Goal: Use online tool/utility: Utilize a website feature to perform a specific function

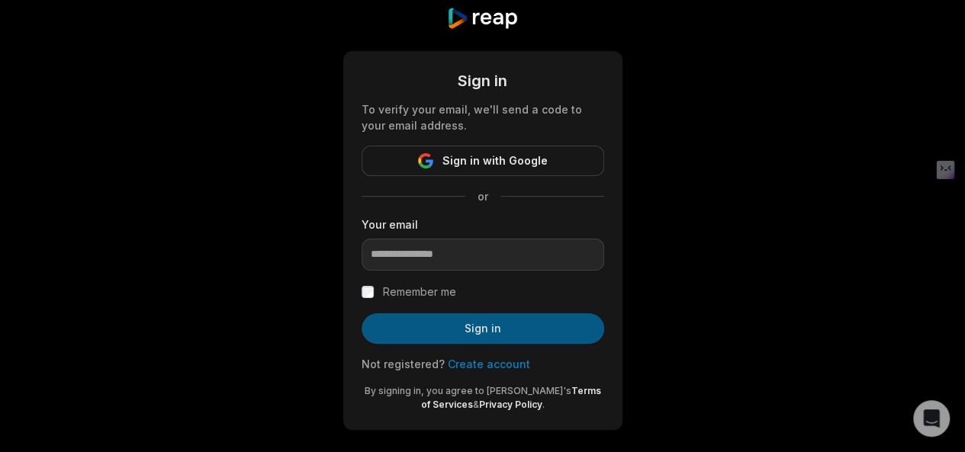
scroll to position [43, 0]
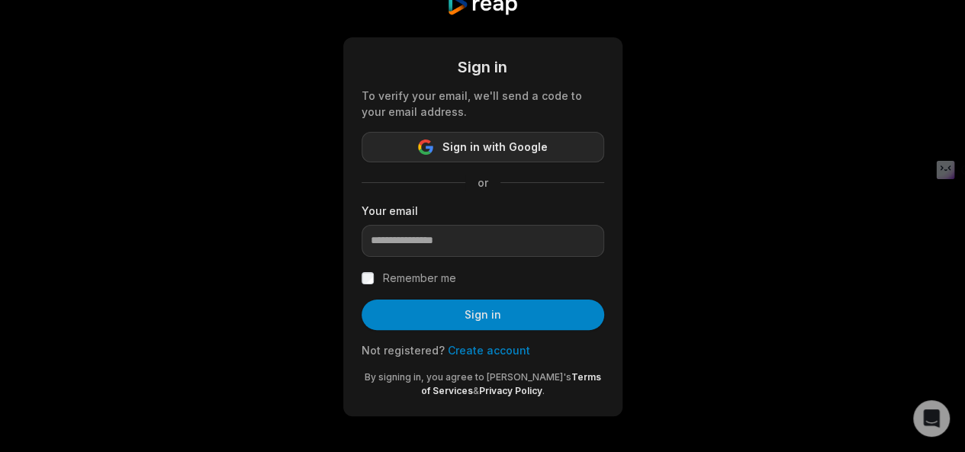
click at [471, 143] on span "Sign in with Google" at bounding box center [494, 147] width 105 height 18
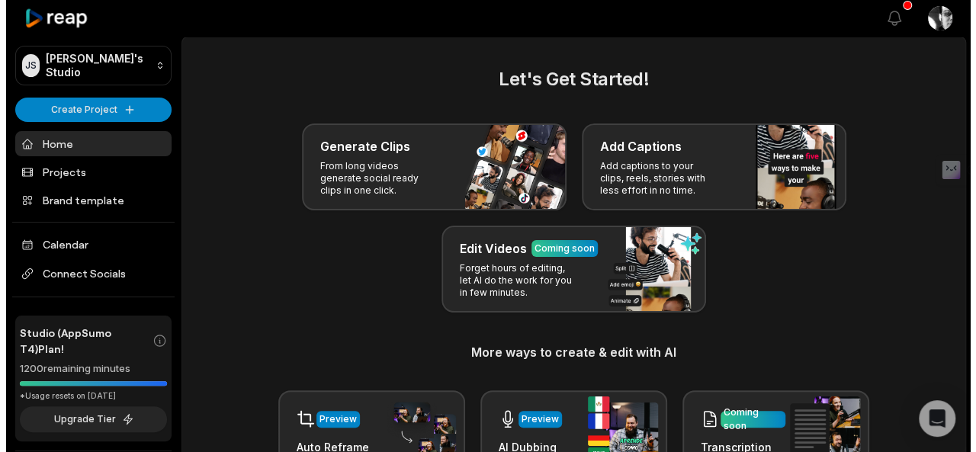
scroll to position [36, 0]
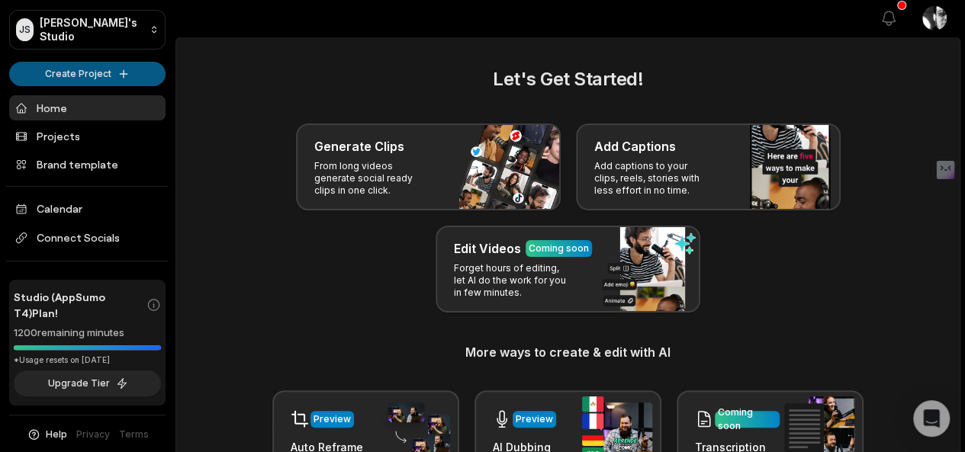
click at [104, 66] on html "JS Jared's Studio Create Project Home Projects Brand template Calendar Connect …" at bounding box center [482, 226] width 965 height 452
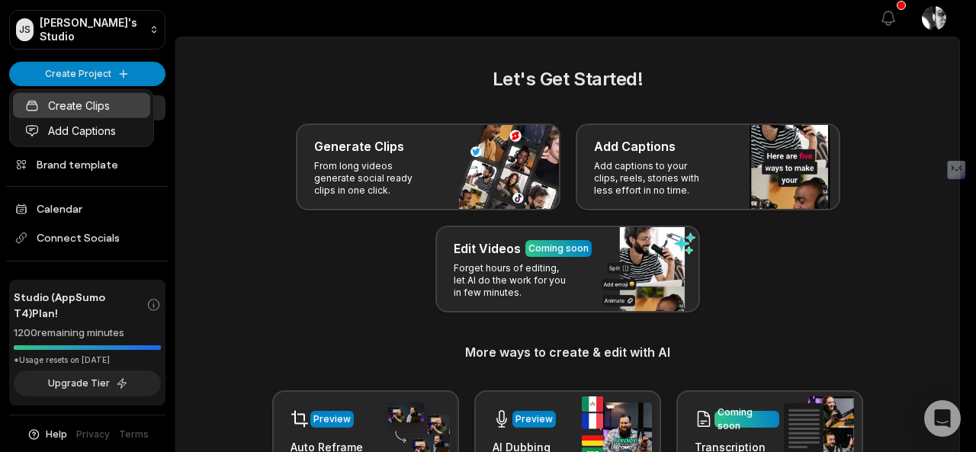
click at [109, 109] on link "Create Clips" at bounding box center [81, 105] width 137 height 25
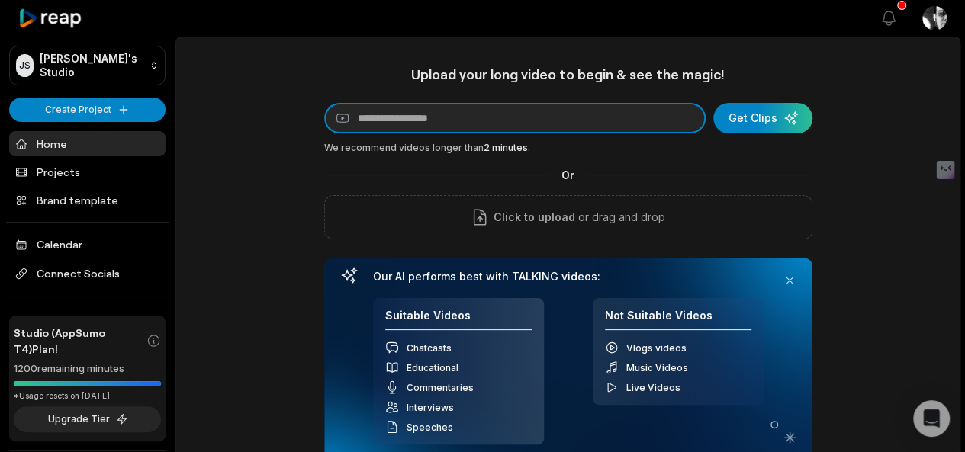
drag, startPoint x: 558, startPoint y: 118, endPoint x: 524, endPoint y: 188, distance: 77.1
click at [551, 127] on input at bounding box center [514, 118] width 381 height 31
paste input "**********"
type input "**********"
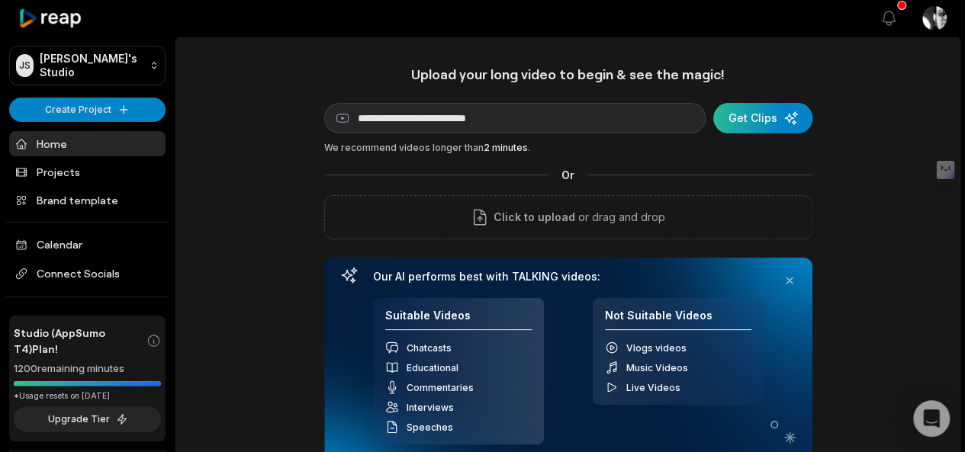
click at [744, 115] on div "submit" at bounding box center [762, 118] width 99 height 31
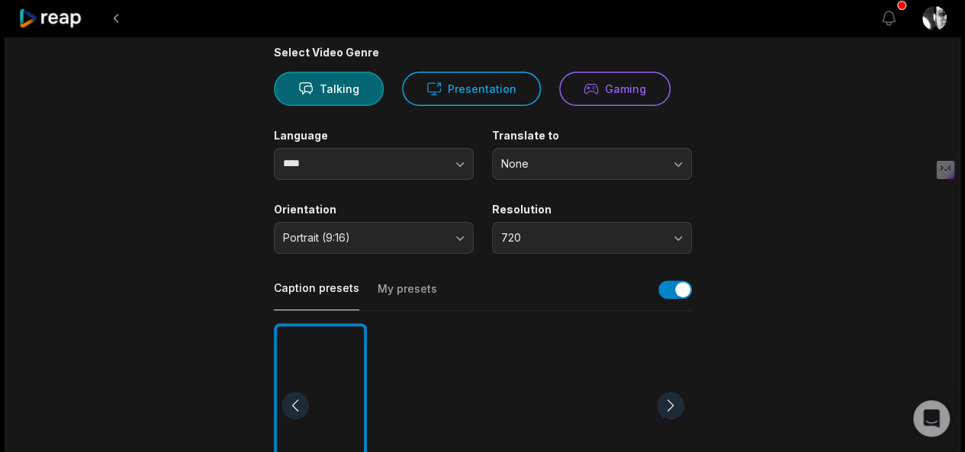
scroll to position [153, 0]
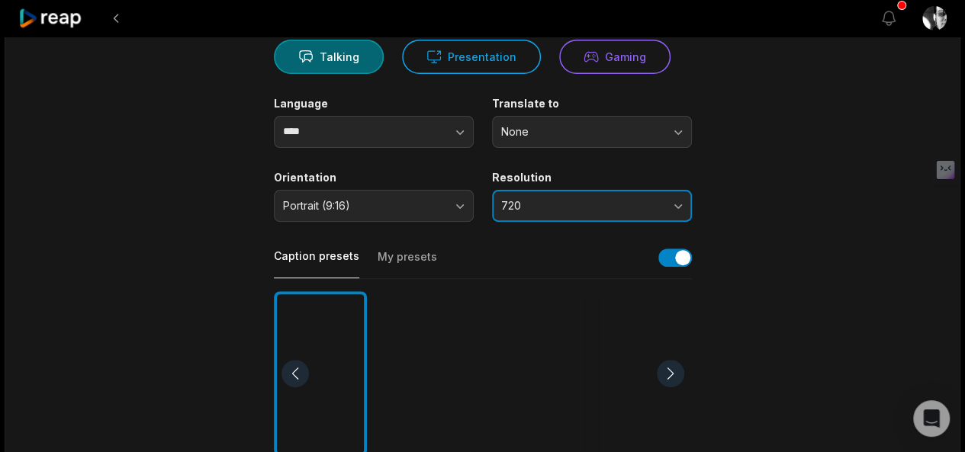
click at [530, 202] on span "720" at bounding box center [581, 206] width 160 height 14
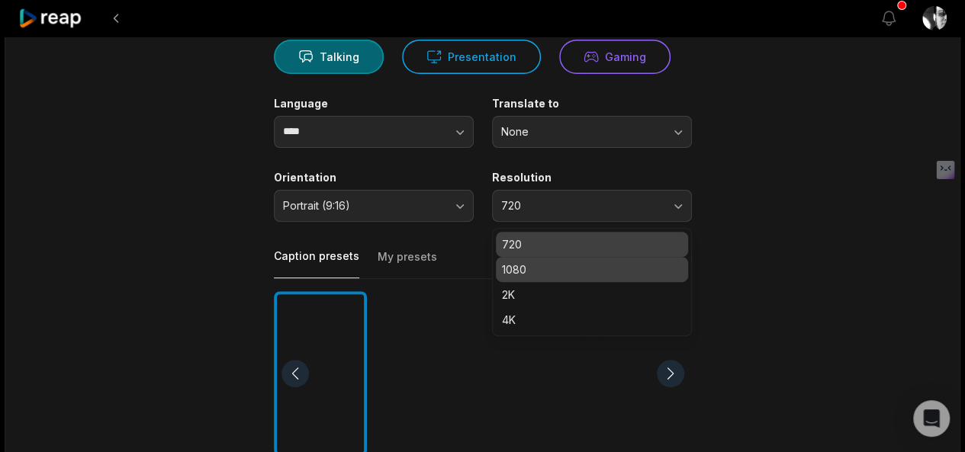
click at [534, 274] on p "1080" at bounding box center [592, 270] width 180 height 16
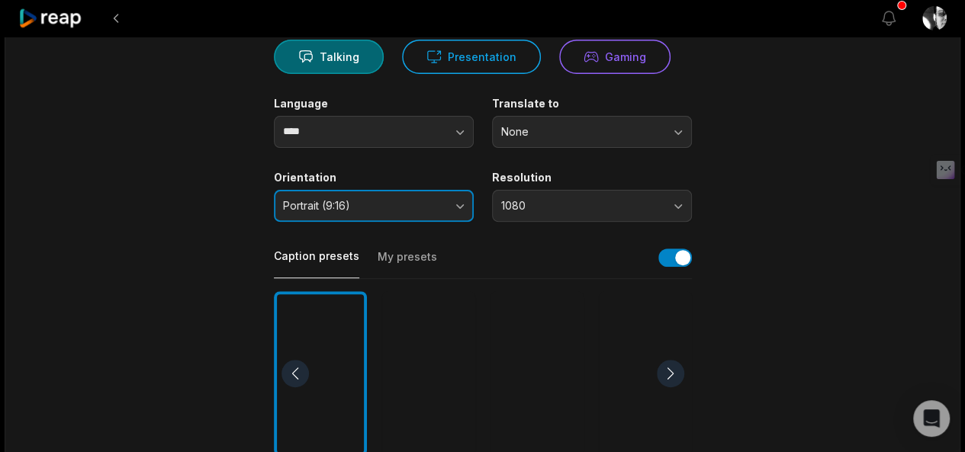
click at [374, 207] on span "Portrait (9:16)" at bounding box center [363, 206] width 160 height 14
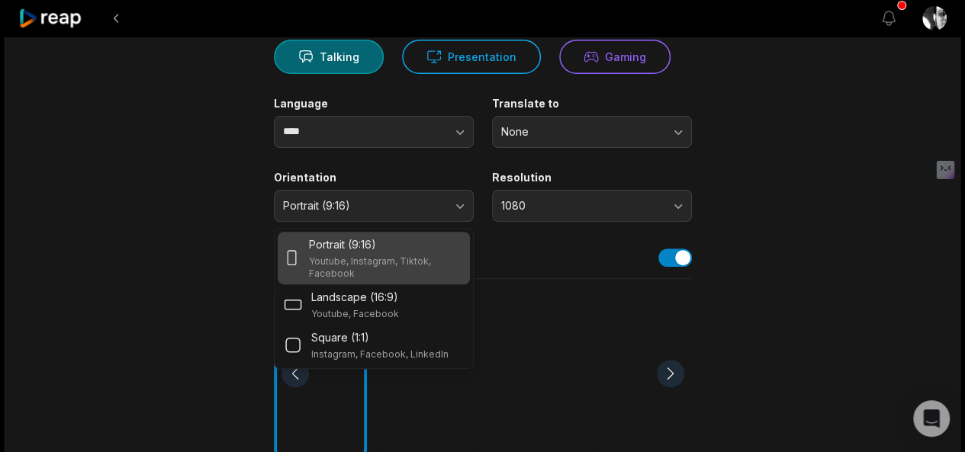
click at [378, 252] on div "Portrait (9:16) Youtube, Instagram, Tiktok, Facebook" at bounding box center [386, 257] width 154 height 43
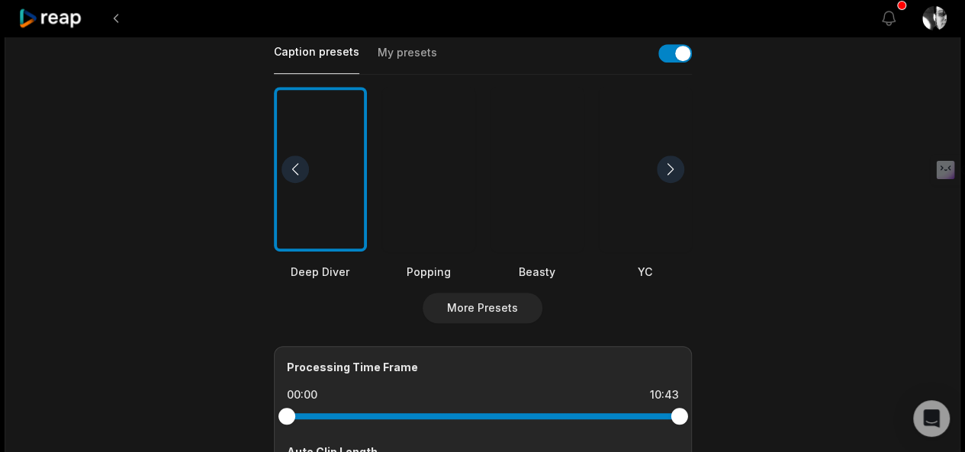
scroll to position [381, 0]
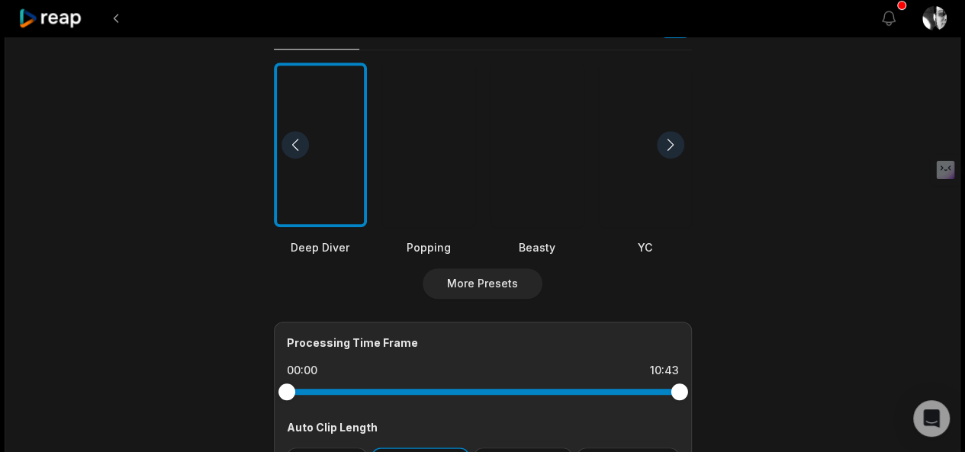
click at [426, 242] on div "Popping" at bounding box center [428, 247] width 93 height 16
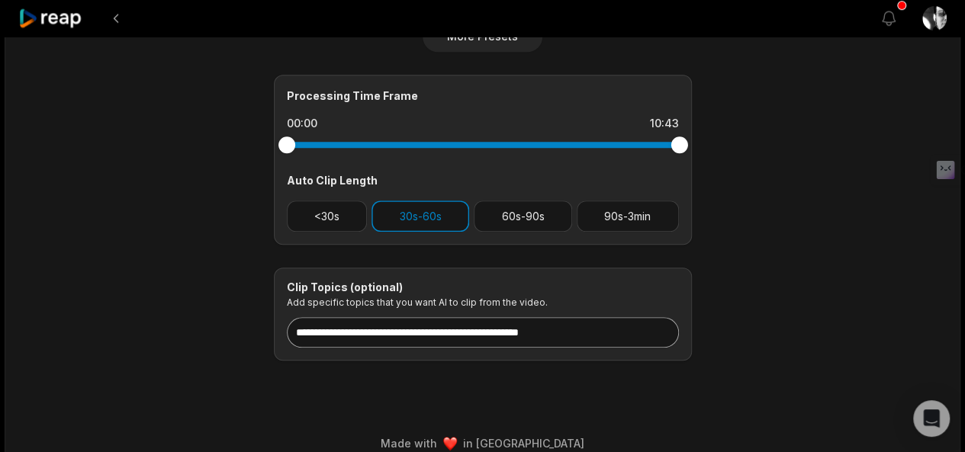
scroll to position [645, 0]
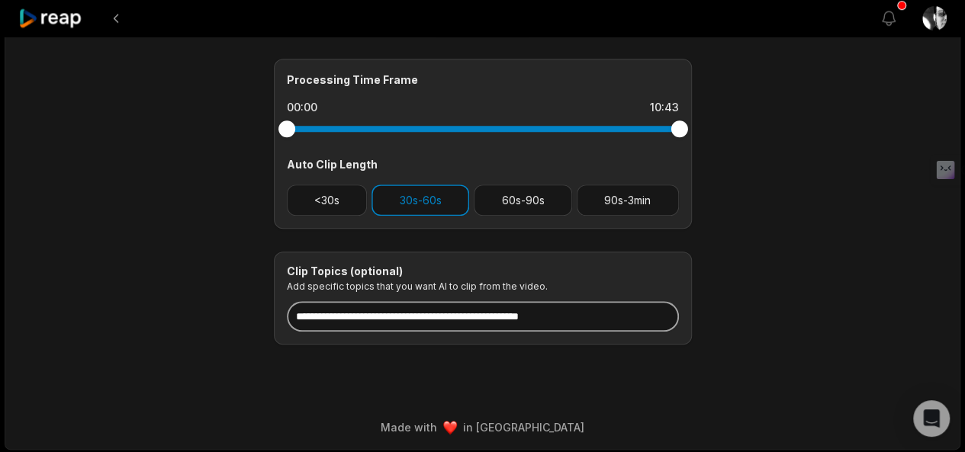
click at [490, 312] on input at bounding box center [483, 316] width 392 height 31
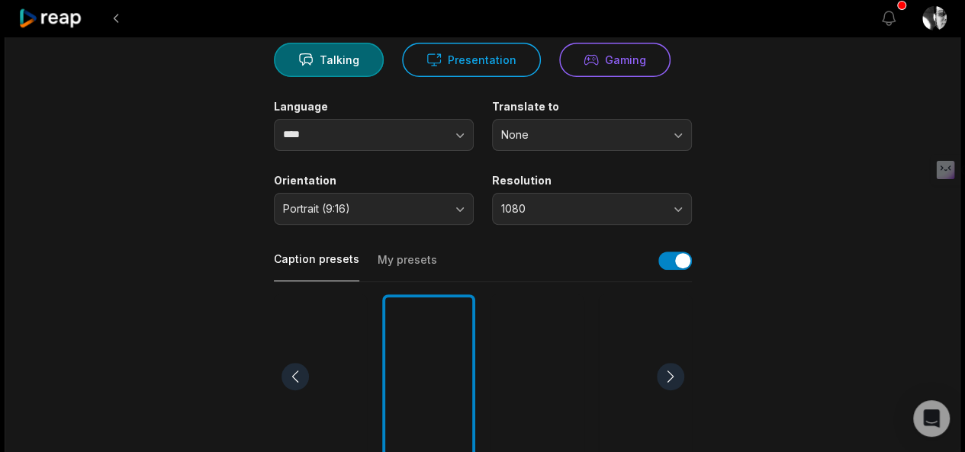
scroll to position [0, 0]
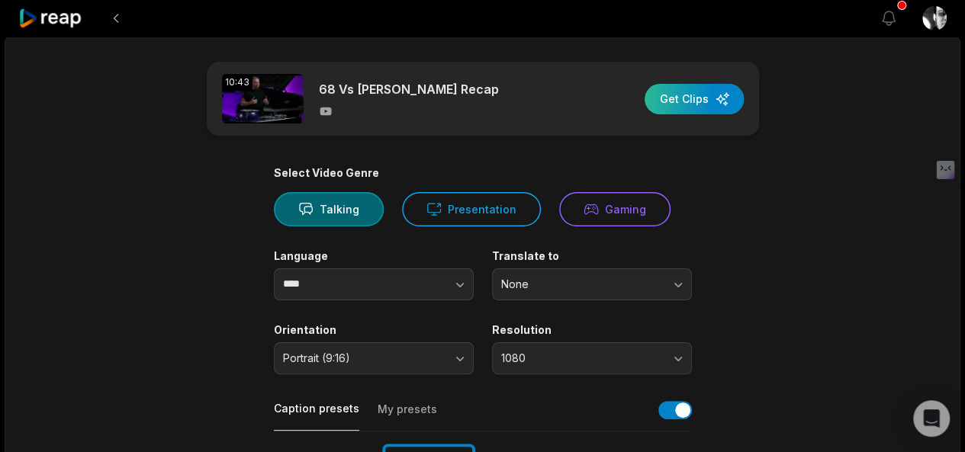
click at [686, 97] on div "button" at bounding box center [694, 99] width 99 height 31
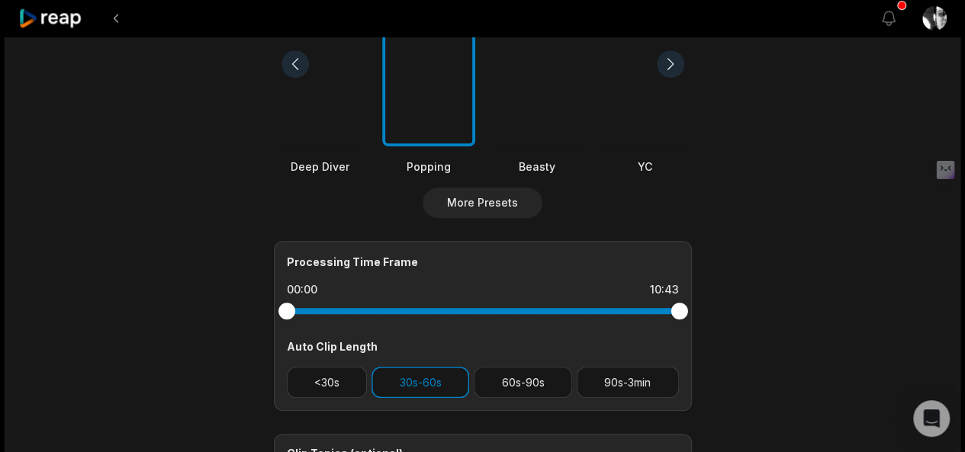
scroll to position [305, 0]
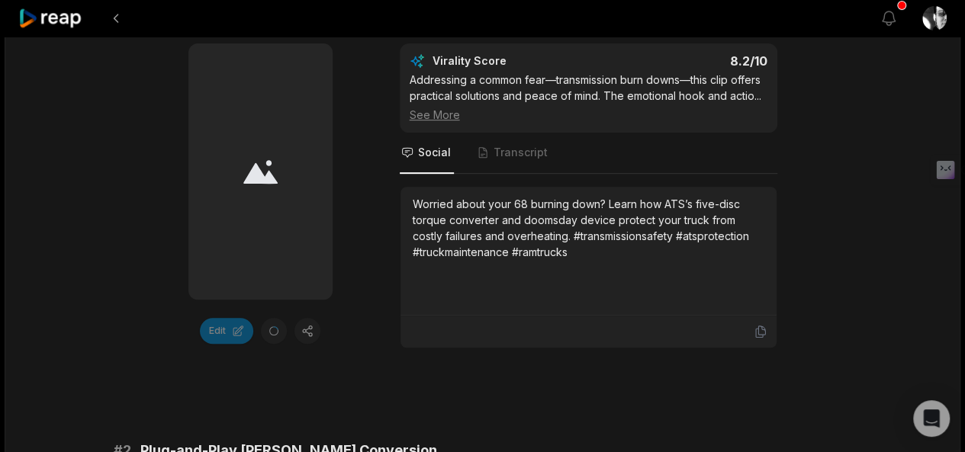
scroll to position [229, 0]
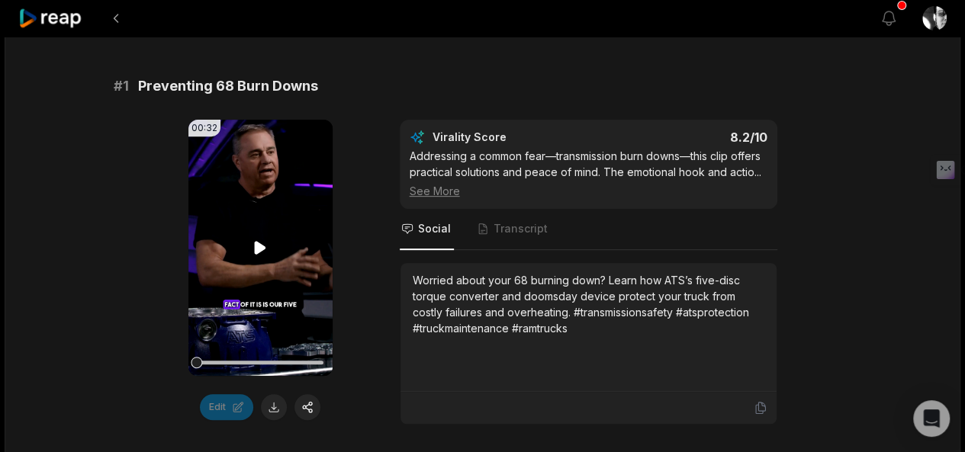
click at [258, 245] on icon at bounding box center [260, 248] width 11 height 13
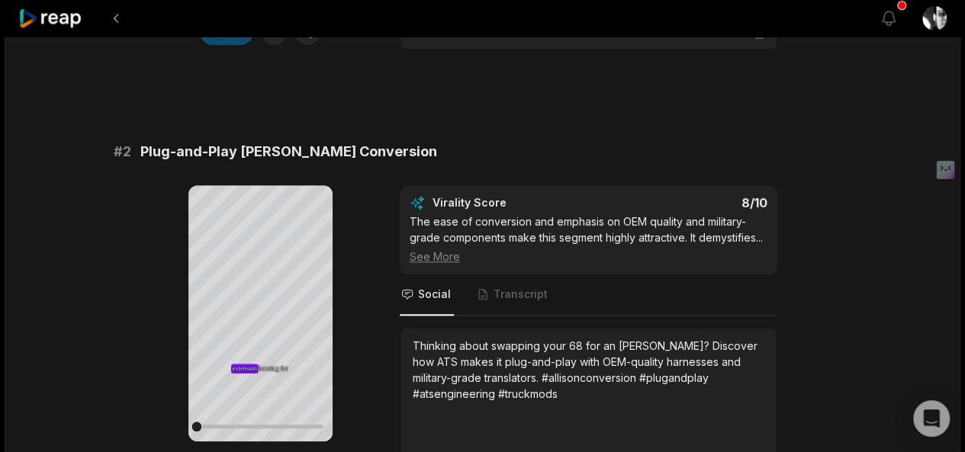
scroll to position [686, 0]
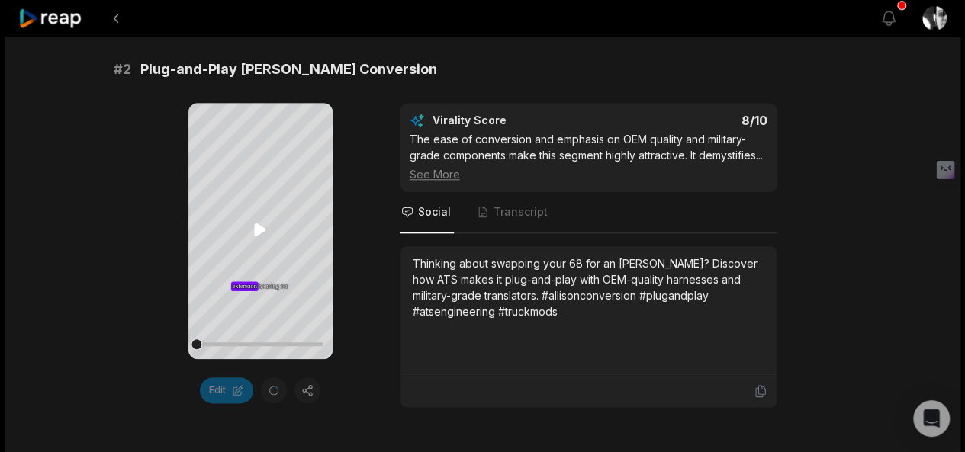
click at [265, 228] on icon at bounding box center [260, 229] width 18 height 18
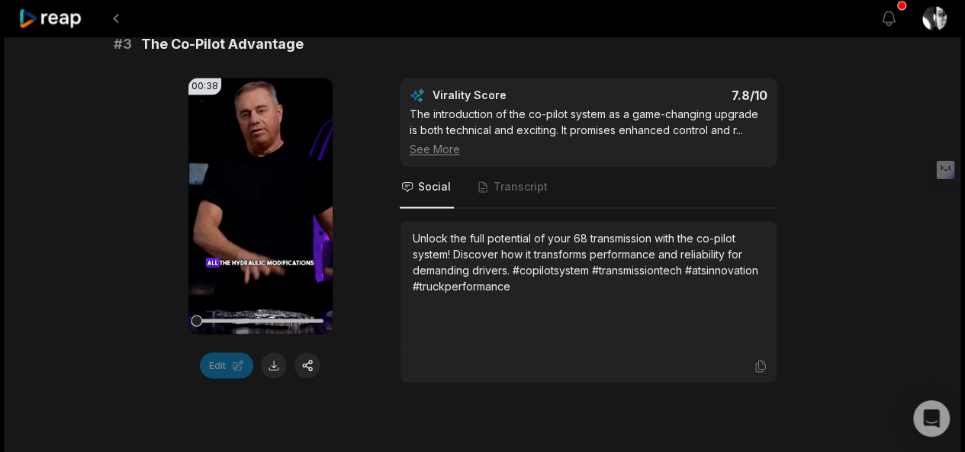
scroll to position [1220, 0]
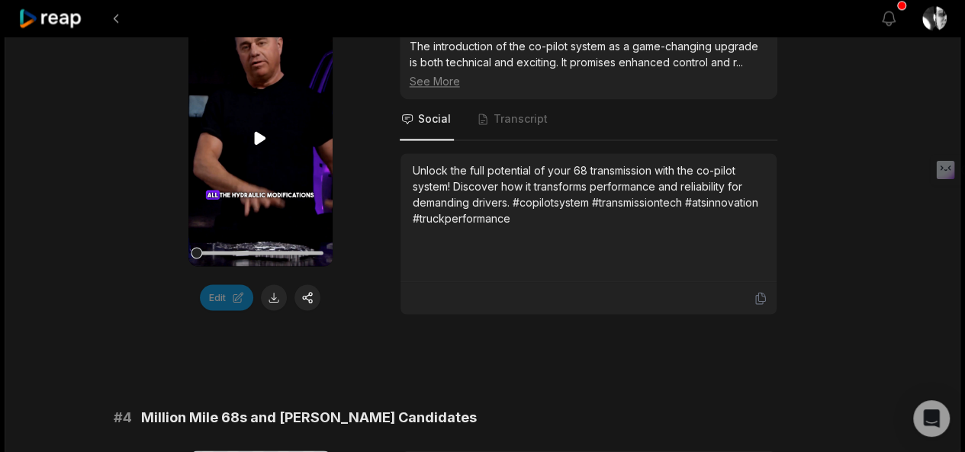
click at [259, 144] on icon at bounding box center [260, 138] width 18 height 18
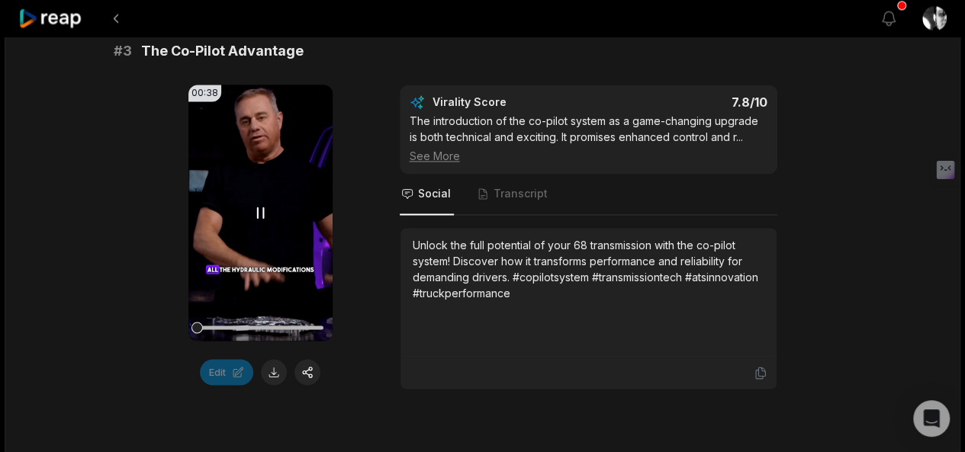
scroll to position [1144, 0]
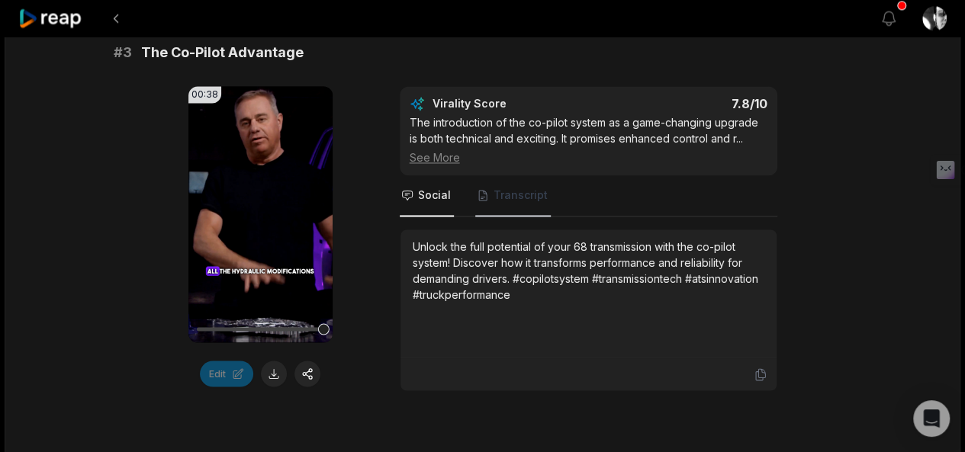
click at [481, 201] on icon "Tabs" at bounding box center [483, 195] width 12 height 12
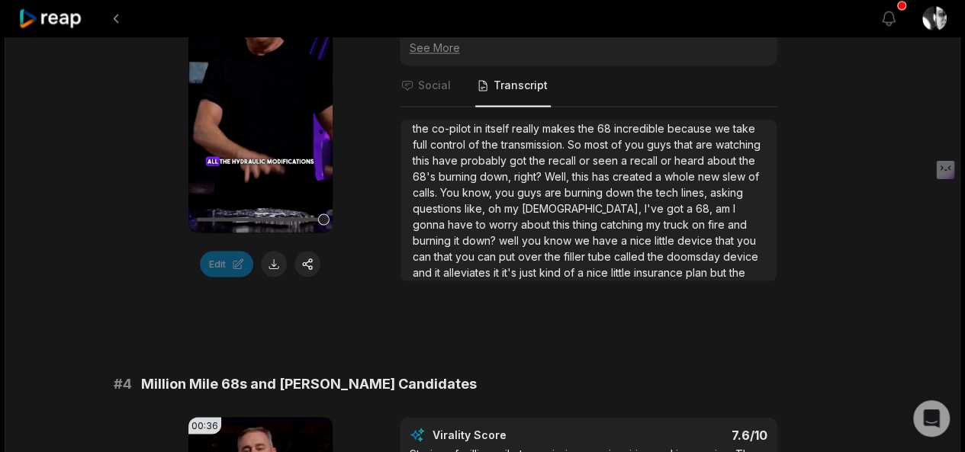
scroll to position [1297, 0]
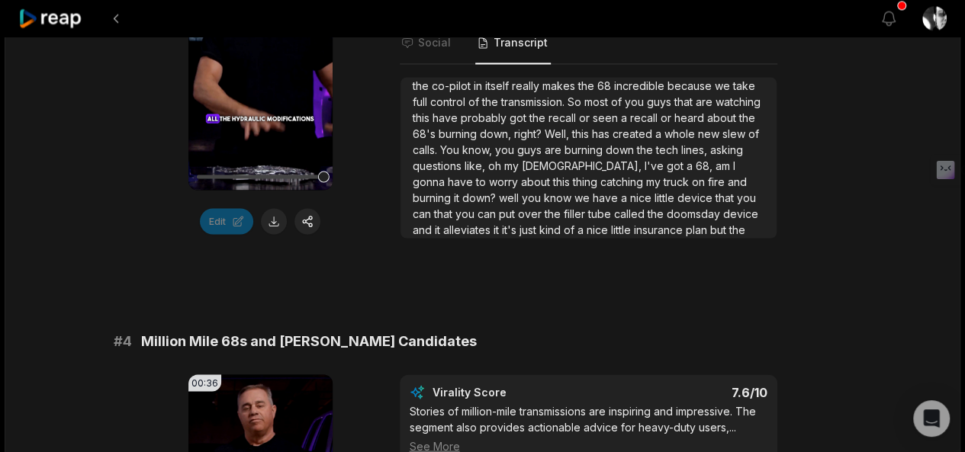
click at [471, 238] on div "All the hydraulic modifications and then we add a co-pilot on top and the co-pi…" at bounding box center [589, 150] width 352 height 176
click at [729, 236] on span "the" at bounding box center [737, 229] width 16 height 13
click at [445, 238] on div "All the hydraulic modifications and then we add a co-pilot on top and the co-pi…" at bounding box center [589, 150] width 352 height 176
drag, startPoint x: 444, startPoint y: 240, endPoint x: 409, endPoint y: 240, distance: 35.1
click at [409, 238] on div "All the hydraulic modifications and then we add a co-pilot on top and the co-pi…" at bounding box center [588, 157] width 376 height 161
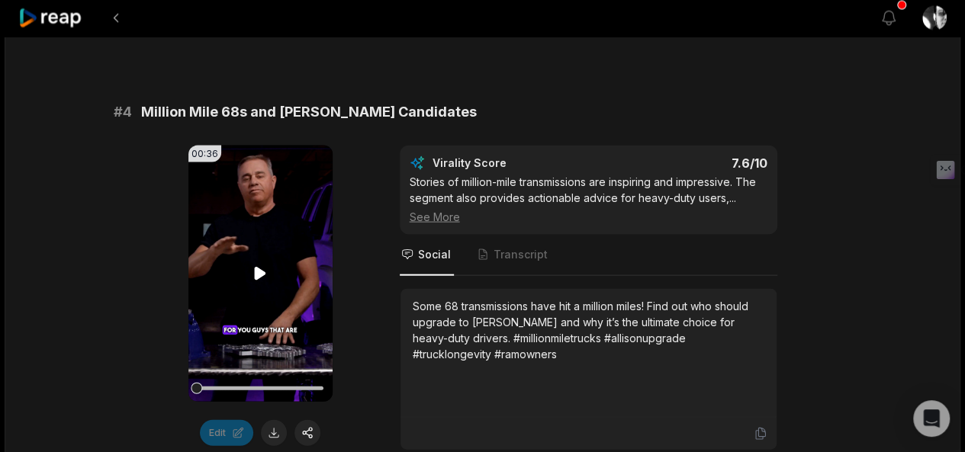
scroll to position [1525, 0]
click at [269, 275] on video "Your browser does not support mp4 format." at bounding box center [260, 274] width 144 height 256
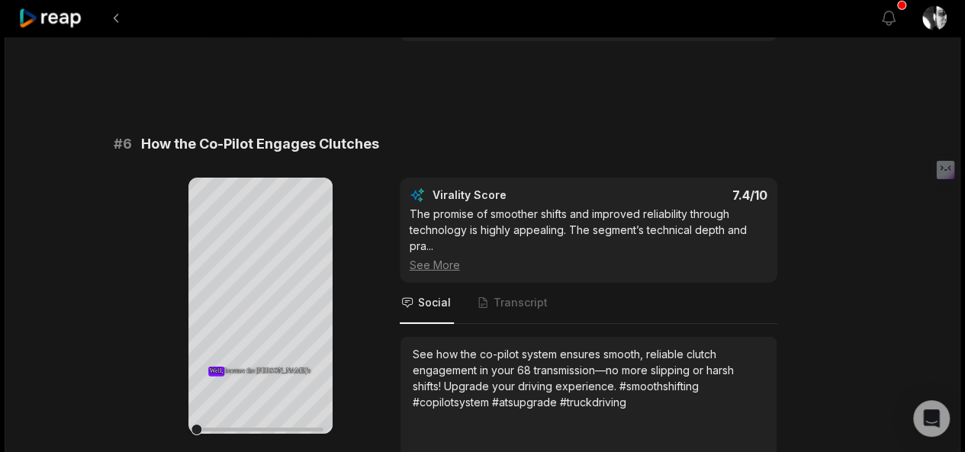
scroll to position [2441, 0]
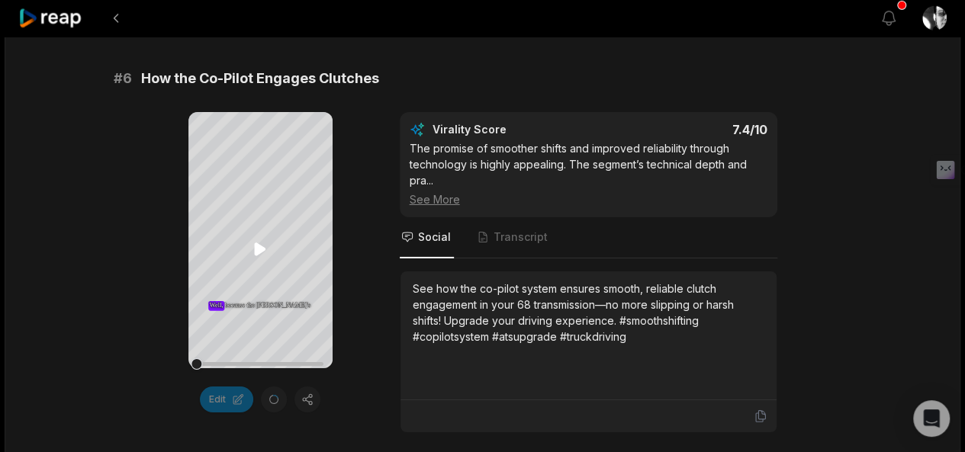
click at [256, 247] on icon at bounding box center [259, 249] width 11 height 13
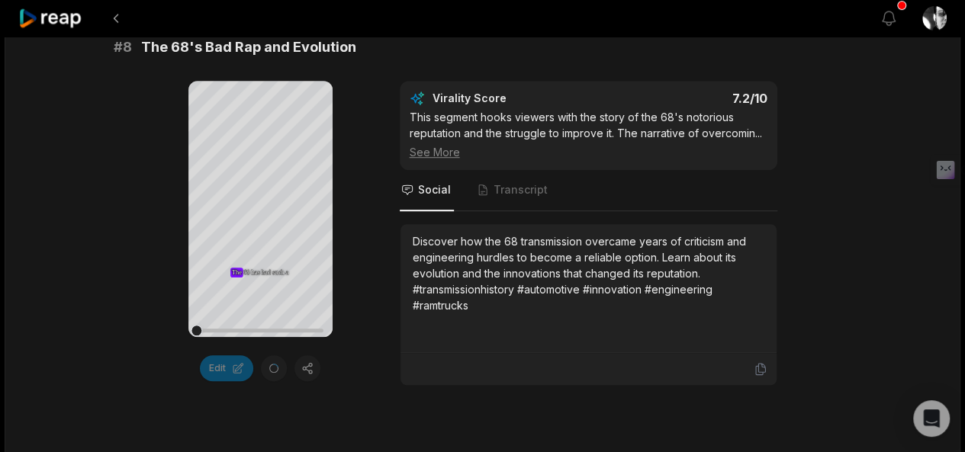
scroll to position [3356, 0]
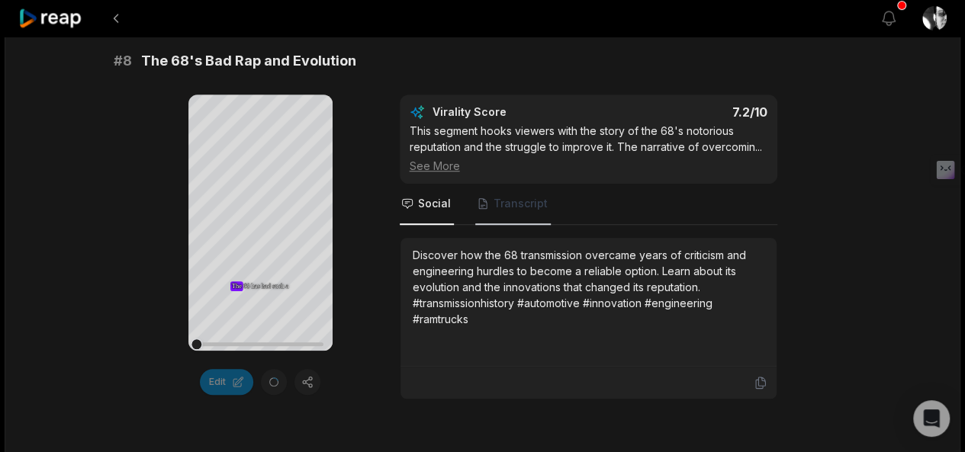
click at [494, 211] on span "Transcript" at bounding box center [520, 203] width 54 height 15
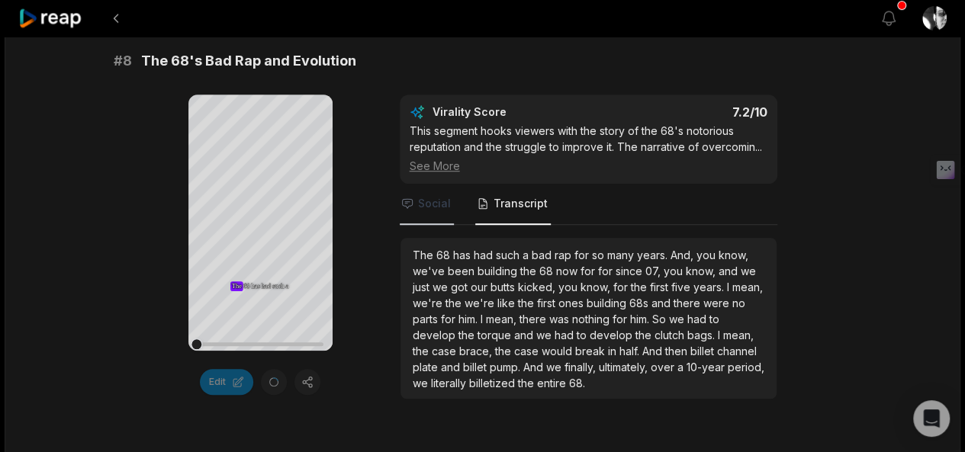
click at [429, 220] on span "Social" at bounding box center [427, 204] width 54 height 41
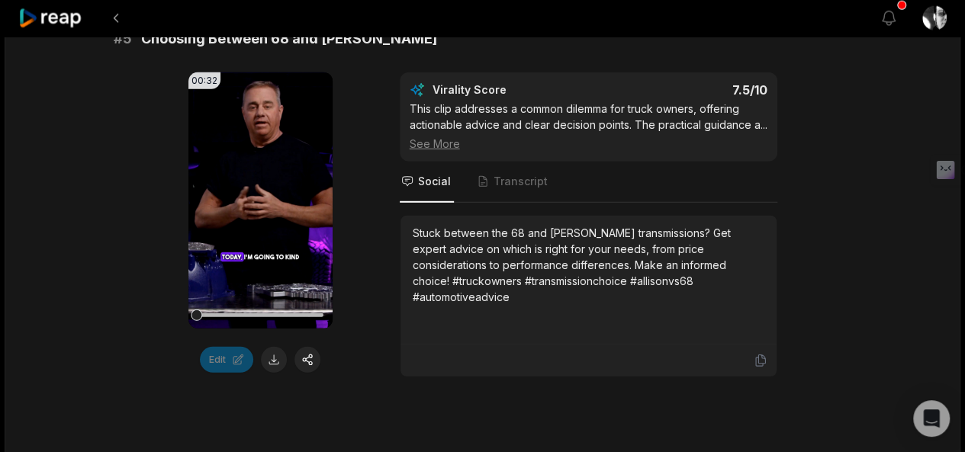
scroll to position [2136, 0]
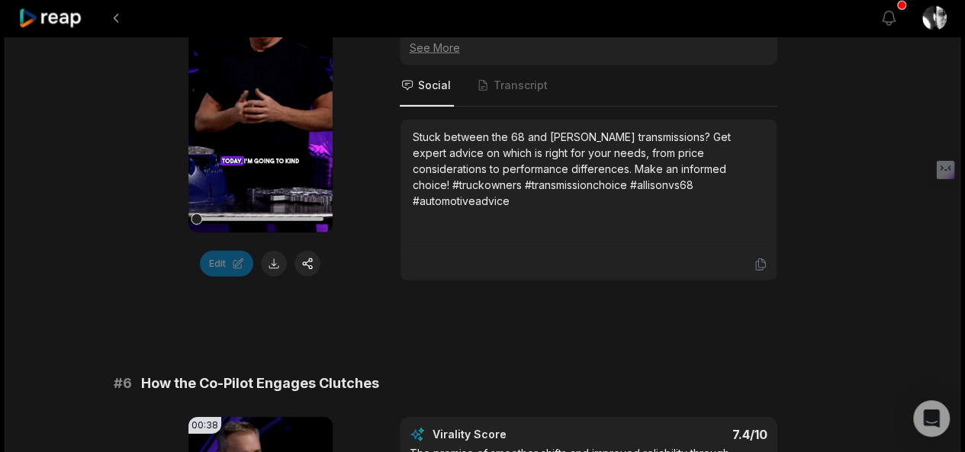
scroll to position [2013, 0]
